Goal: Information Seeking & Learning: Check status

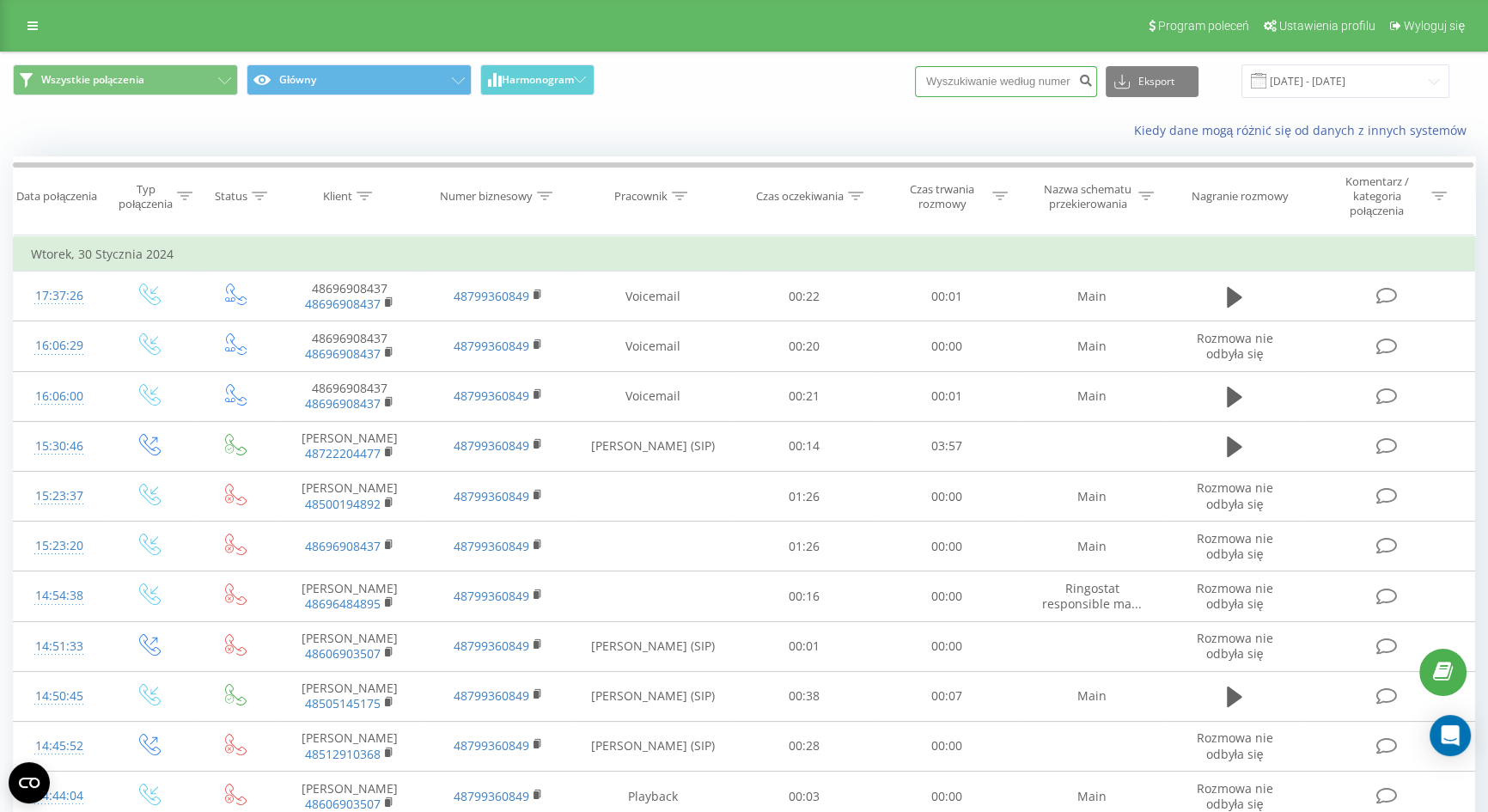
click at [1041, 89] on input at bounding box center [1005, 82] width 182 height 31
paste input "48501291976"
click at [962, 78] on input "48501291976" at bounding box center [1005, 82] width 182 height 31
type input "501291976"
click at [1029, 81] on input at bounding box center [1005, 82] width 182 height 31
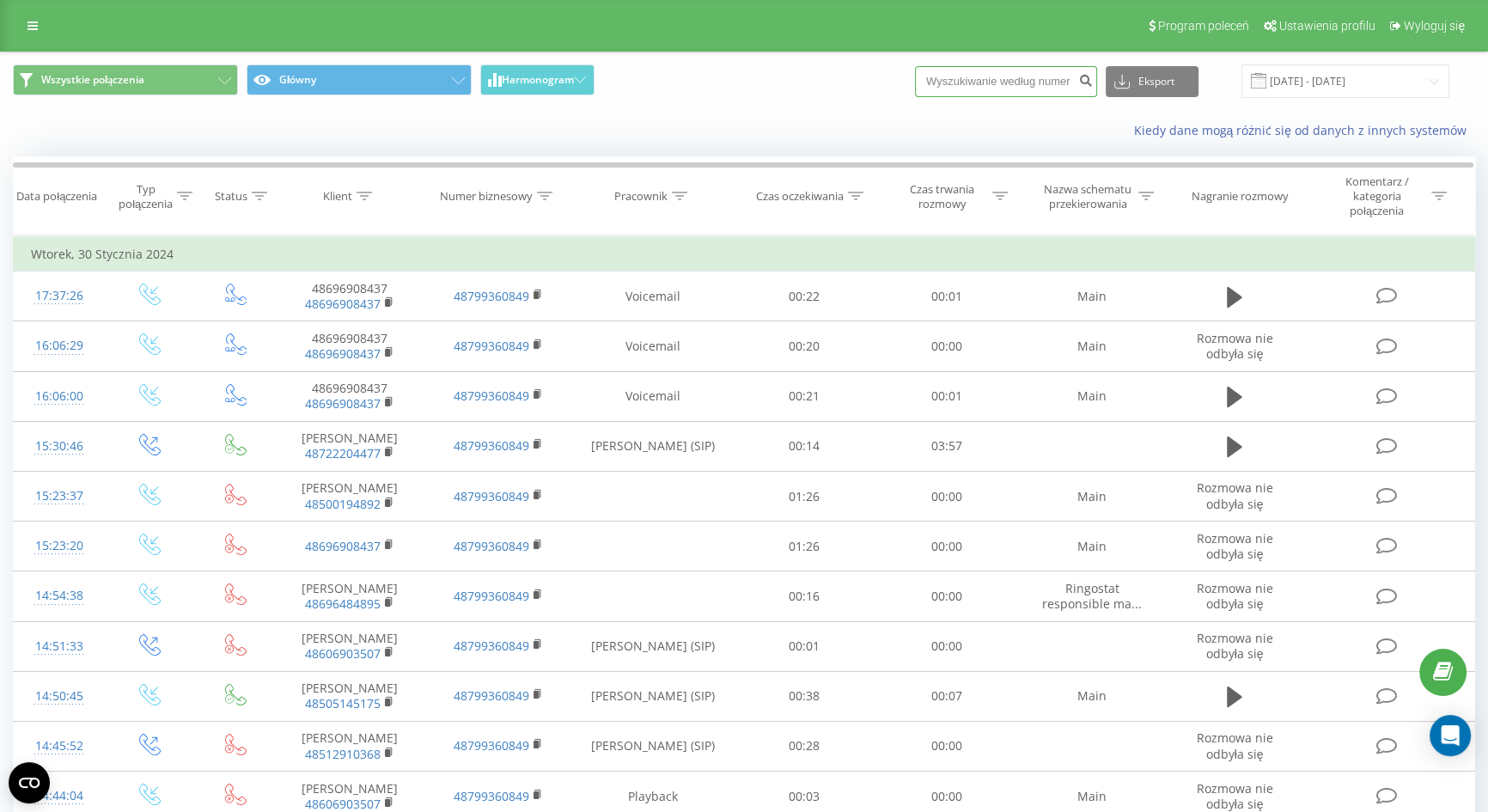
paste input "48501291976"
click at [965, 75] on input "48501291976" at bounding box center [1005, 82] width 182 height 31
type input "501291976"
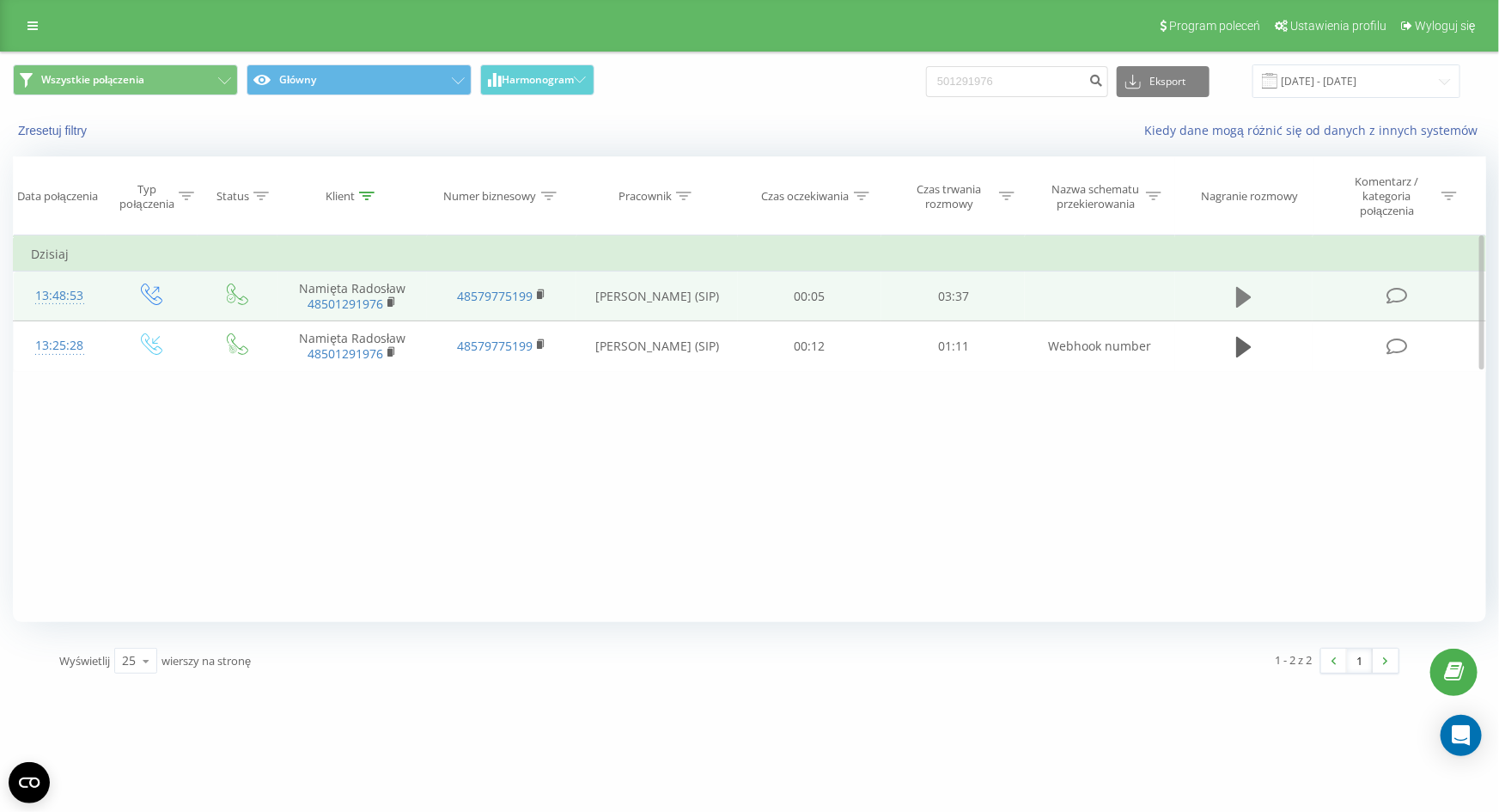
click at [1255, 285] on button at bounding box center [1244, 297] width 26 height 26
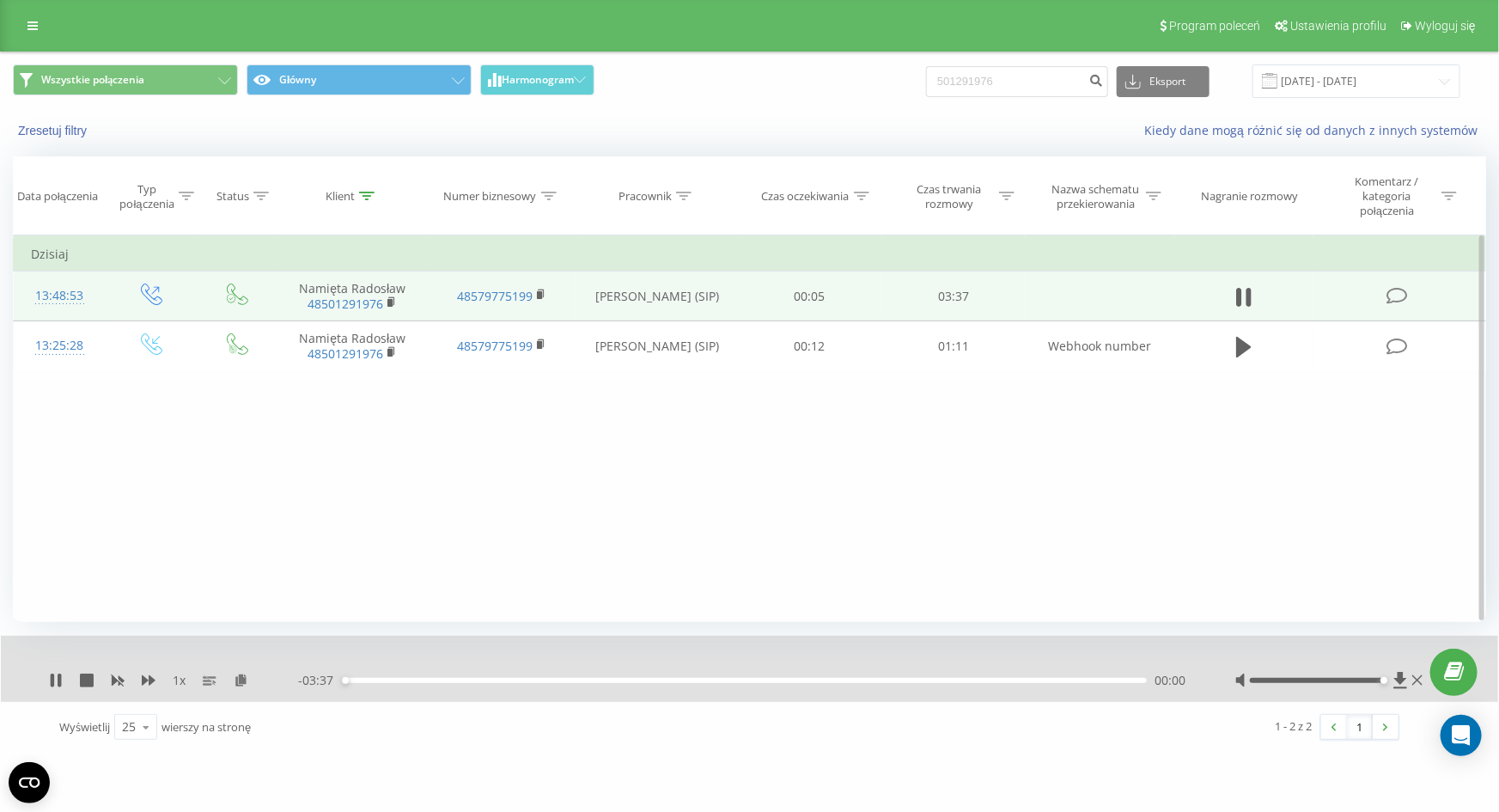
drag, startPoint x: 1328, startPoint y: 682, endPoint x: 1415, endPoint y: 670, distance: 87.8
click at [1415, 671] on div at bounding box center [1331, 680] width 191 height 17
click at [143, 678] on icon at bounding box center [148, 680] width 14 height 10
click at [773, 748] on div "1 - 2 z 2 1" at bounding box center [1070, 727] width 682 height 50
drag, startPoint x: 415, startPoint y: 679, endPoint x: 304, endPoint y: 676, distance: 111.0
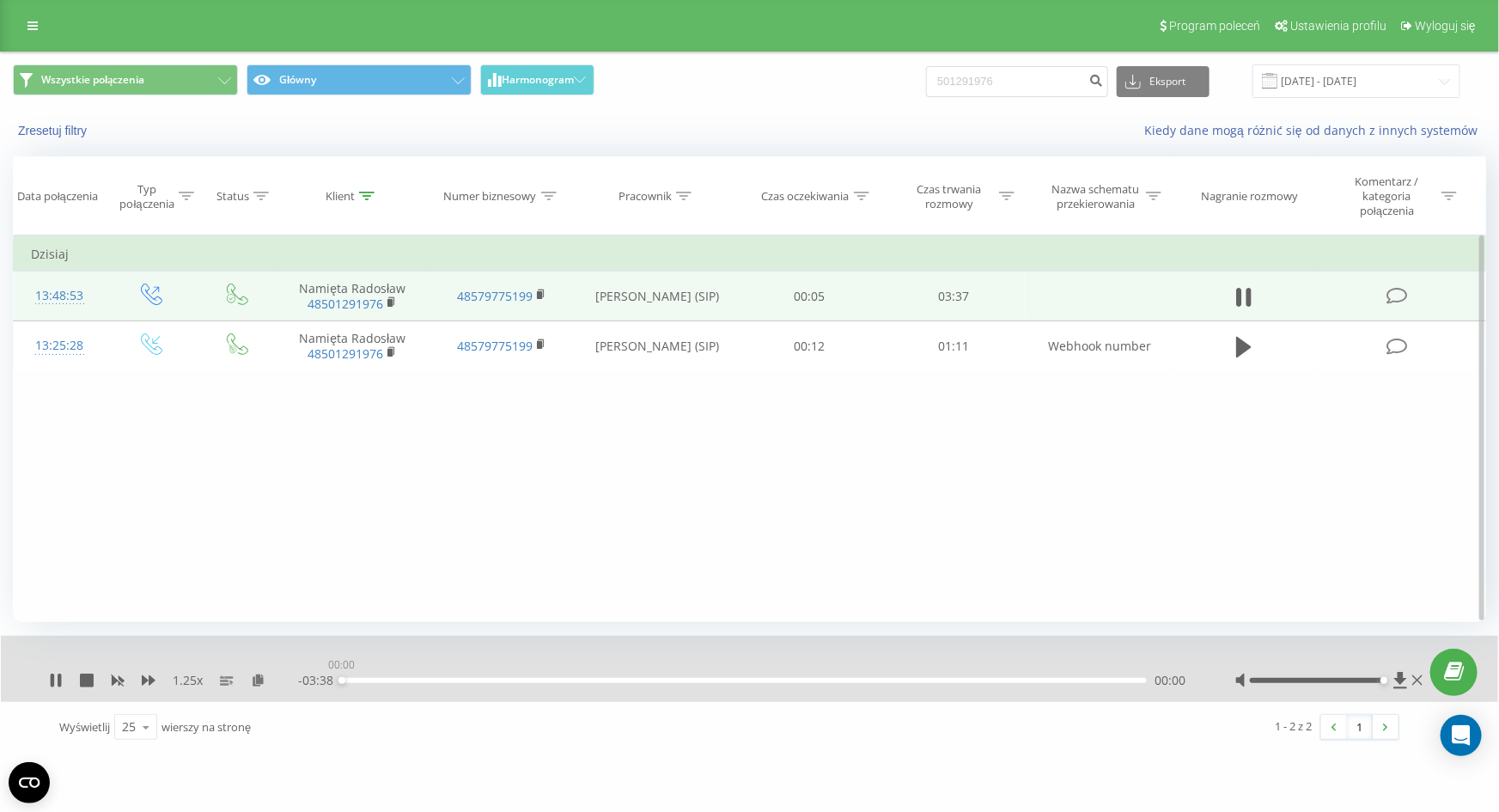
click at [306, 678] on div "- 03:38 00:00 00:00" at bounding box center [745, 680] width 894 height 17
click at [50, 675] on icon at bounding box center [56, 680] width 14 height 14
drag, startPoint x: 351, startPoint y: 678, endPoint x: 233, endPoint y: 673, distance: 118.1
click at [235, 676] on div "1.25 x - 03:35 00:02 00:02" at bounding box center [738, 680] width 1377 height 17
click at [51, 684] on icon at bounding box center [56, 680] width 10 height 14
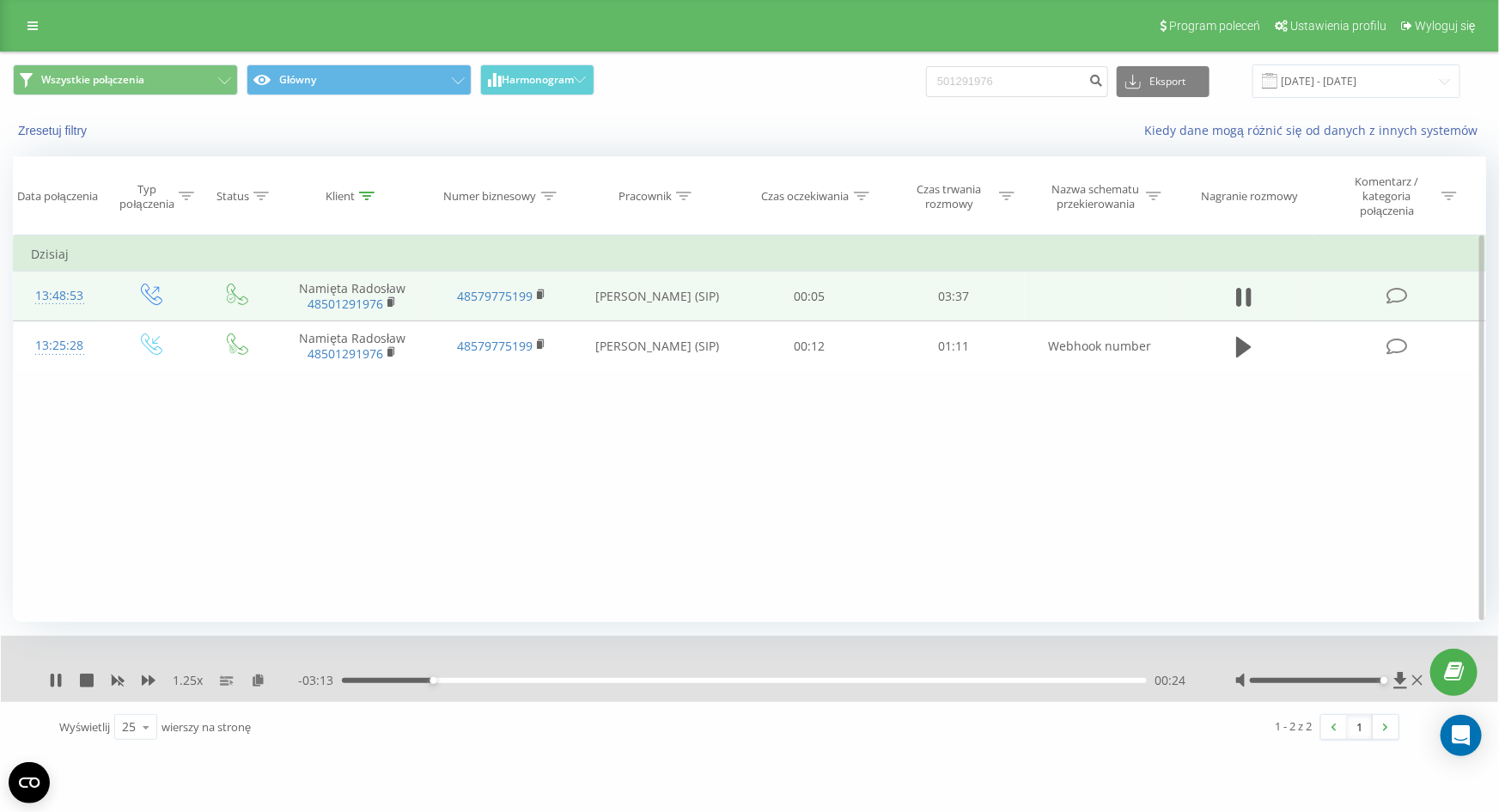
click at [391, 678] on div "00:24" at bounding box center [745, 680] width 805 height 5
click at [58, 678] on icon at bounding box center [59, 680] width 3 height 14
